Goal: Task Accomplishment & Management: Use online tool/utility

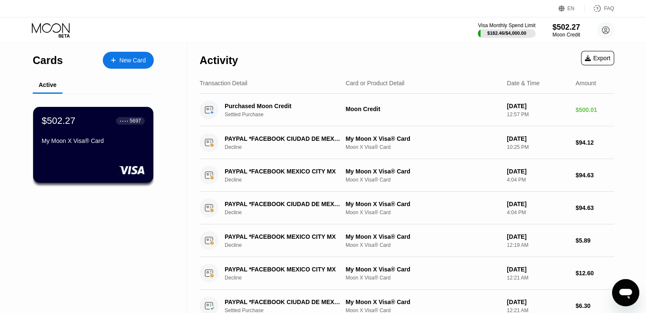
click at [321, 56] on div "Activity Export" at bounding box center [407, 58] width 414 height 30
click at [60, 28] on icon at bounding box center [51, 30] width 39 height 15
